Goal: Information Seeking & Learning: Learn about a topic

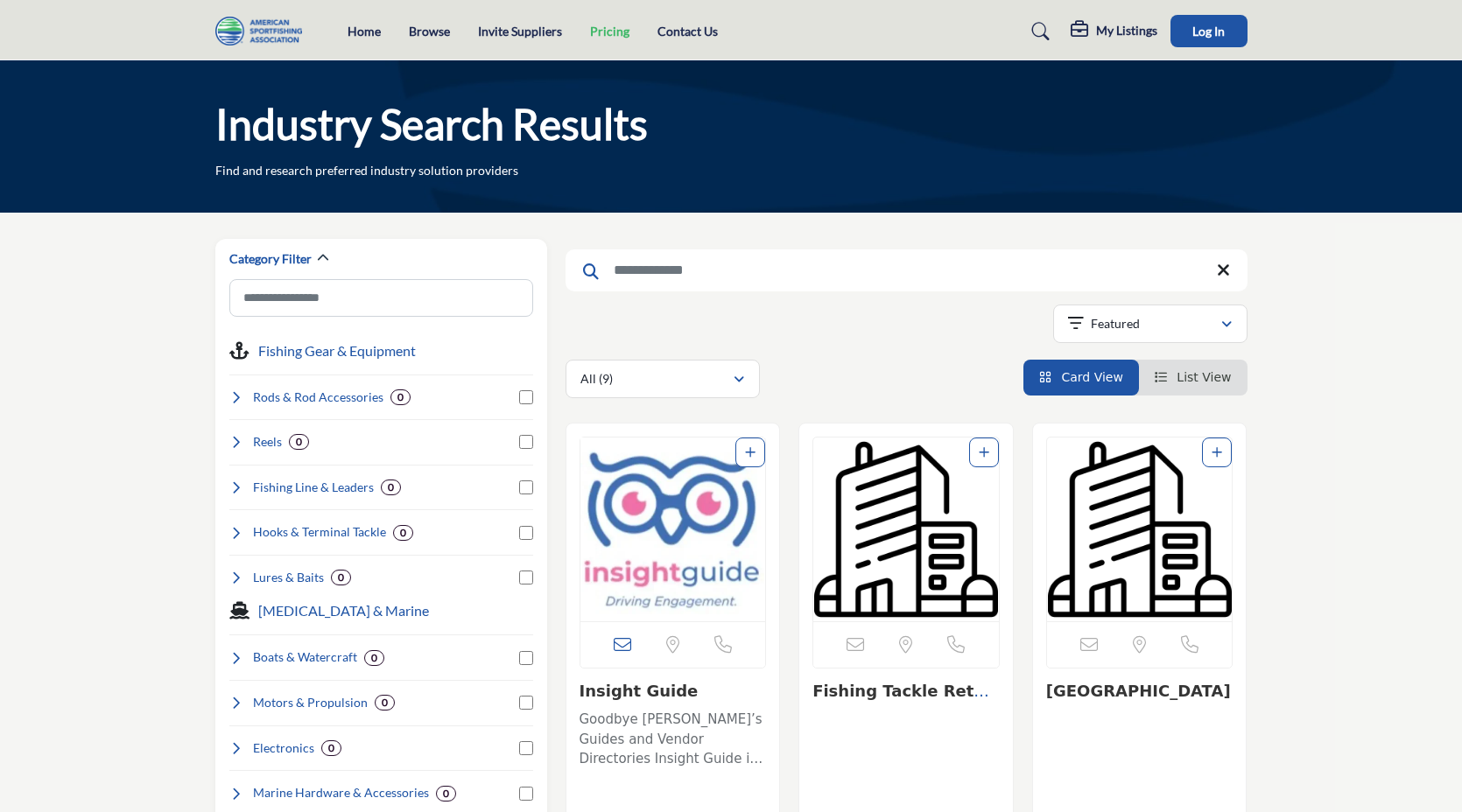
click at [608, 34] on link "Pricing" at bounding box center [609, 31] width 39 height 15
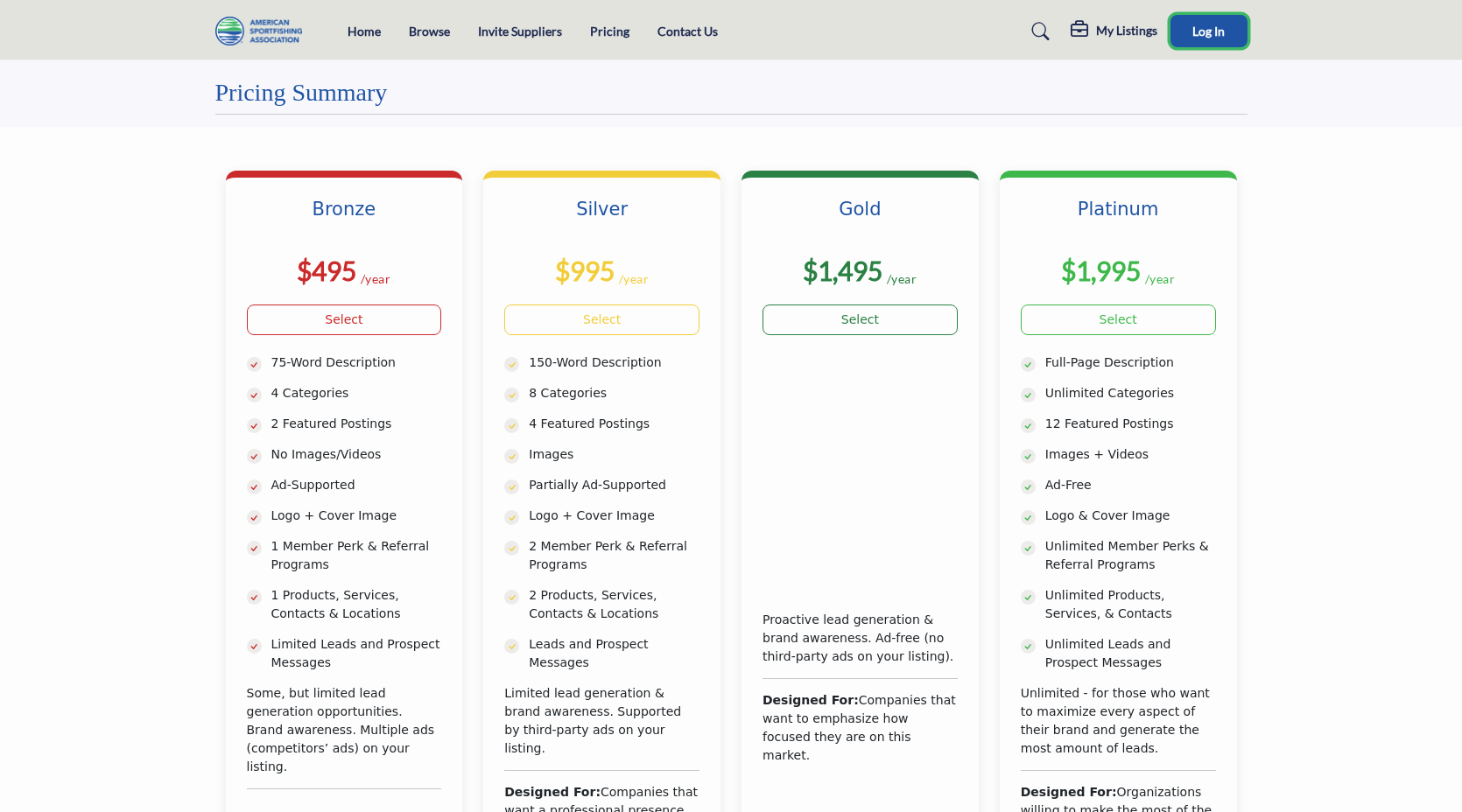
click at [1203, 16] on button "Log In" at bounding box center [1208, 31] width 77 height 33
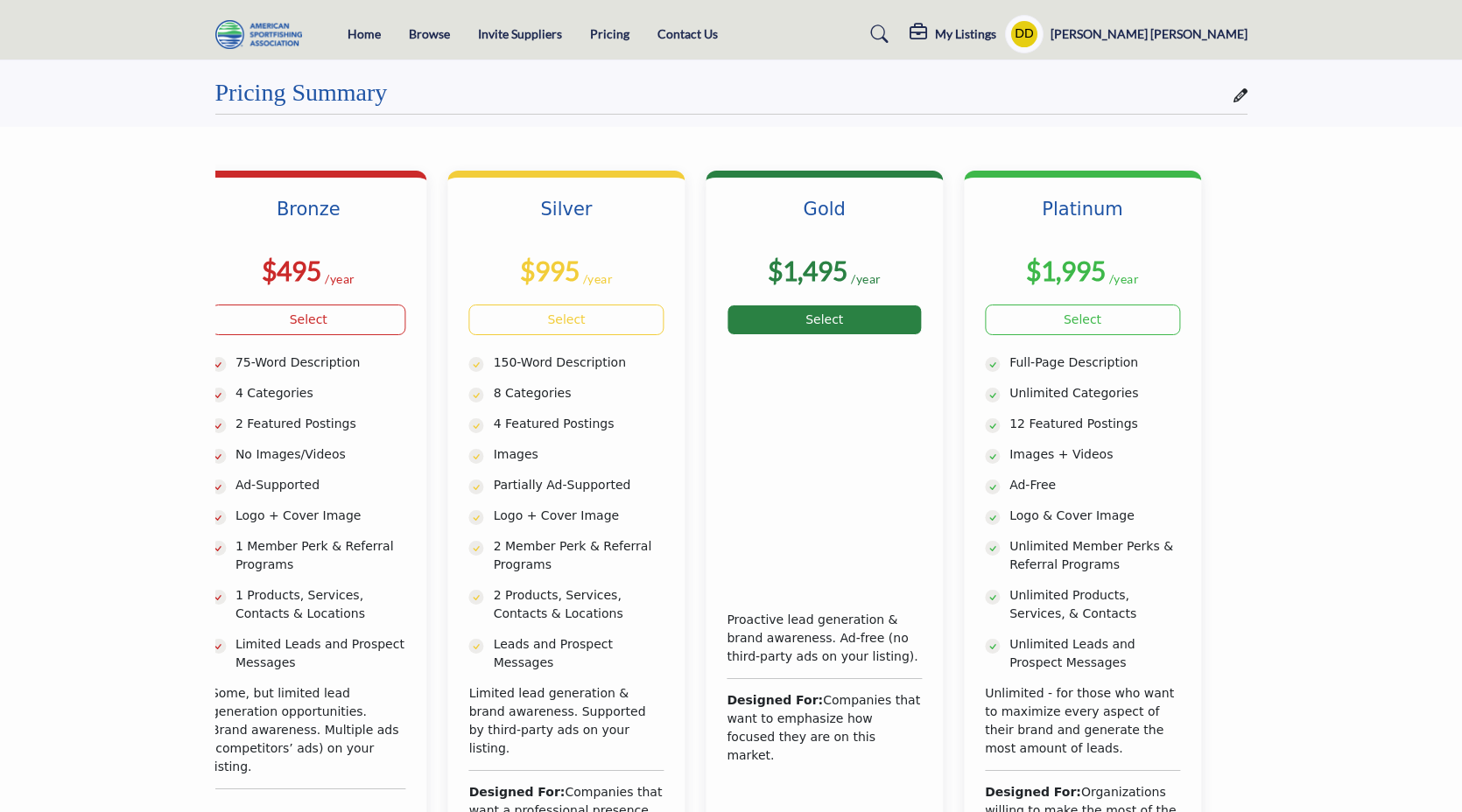
drag, startPoint x: 1113, startPoint y: 399, endPoint x: 901, endPoint y: 265, distance: 250.8
click at [918, 259] on div "Bronze $495 /year Select 4 Categories $995" at bounding box center [696, 543] width 1032 height 746
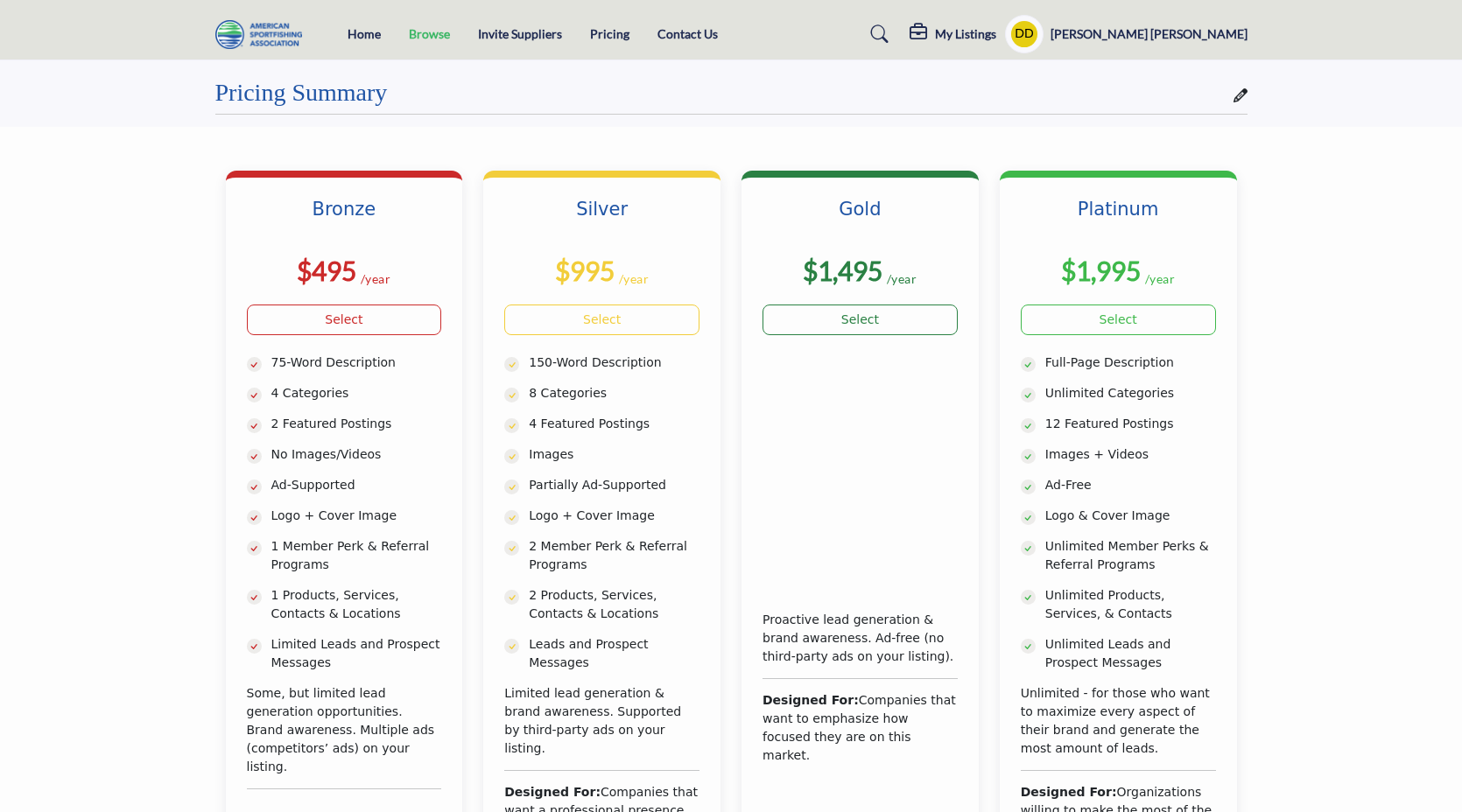
click at [420, 36] on link "Browse" at bounding box center [429, 34] width 41 height 15
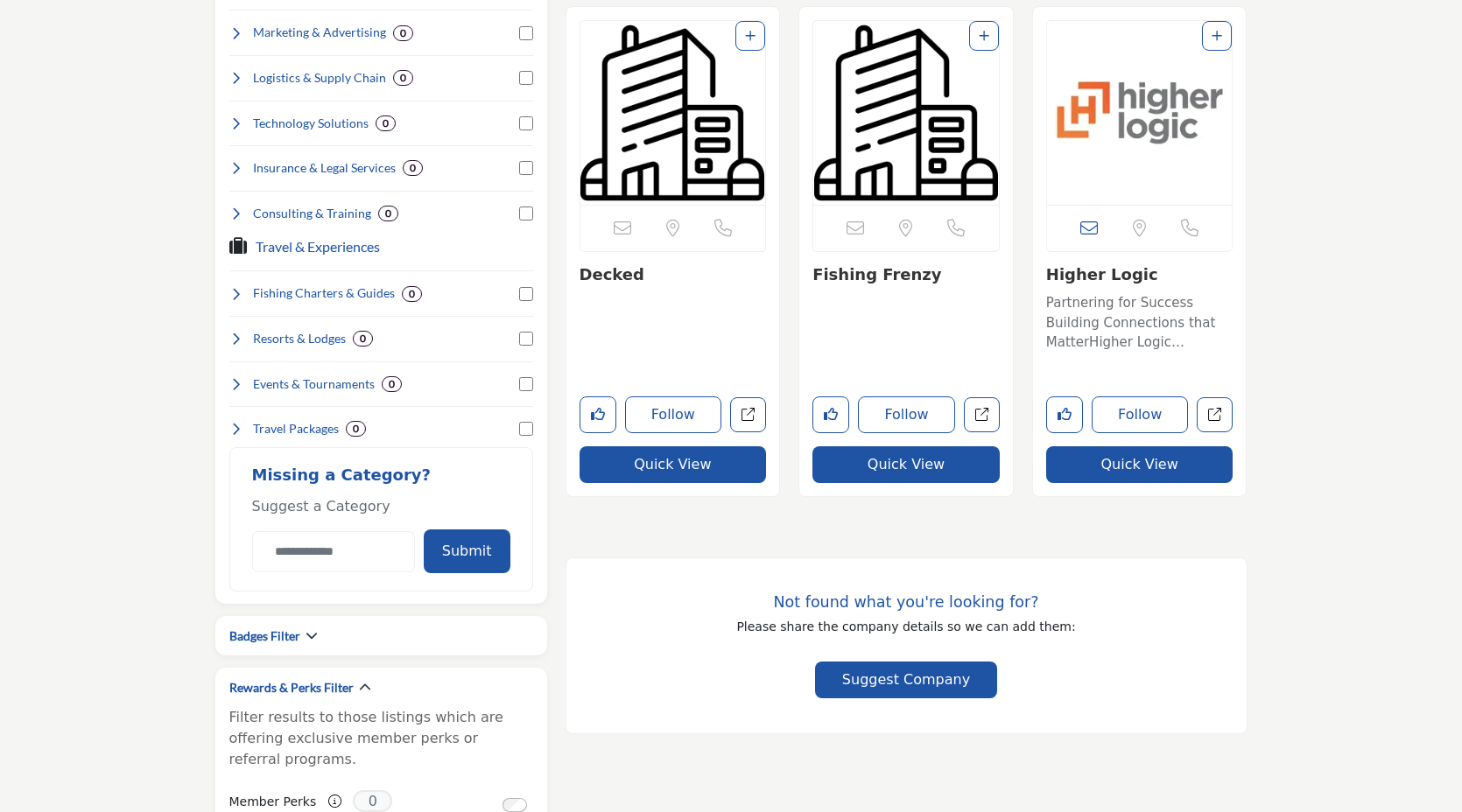
scroll to position [1518, 0]
